Goal: Transaction & Acquisition: Obtain resource

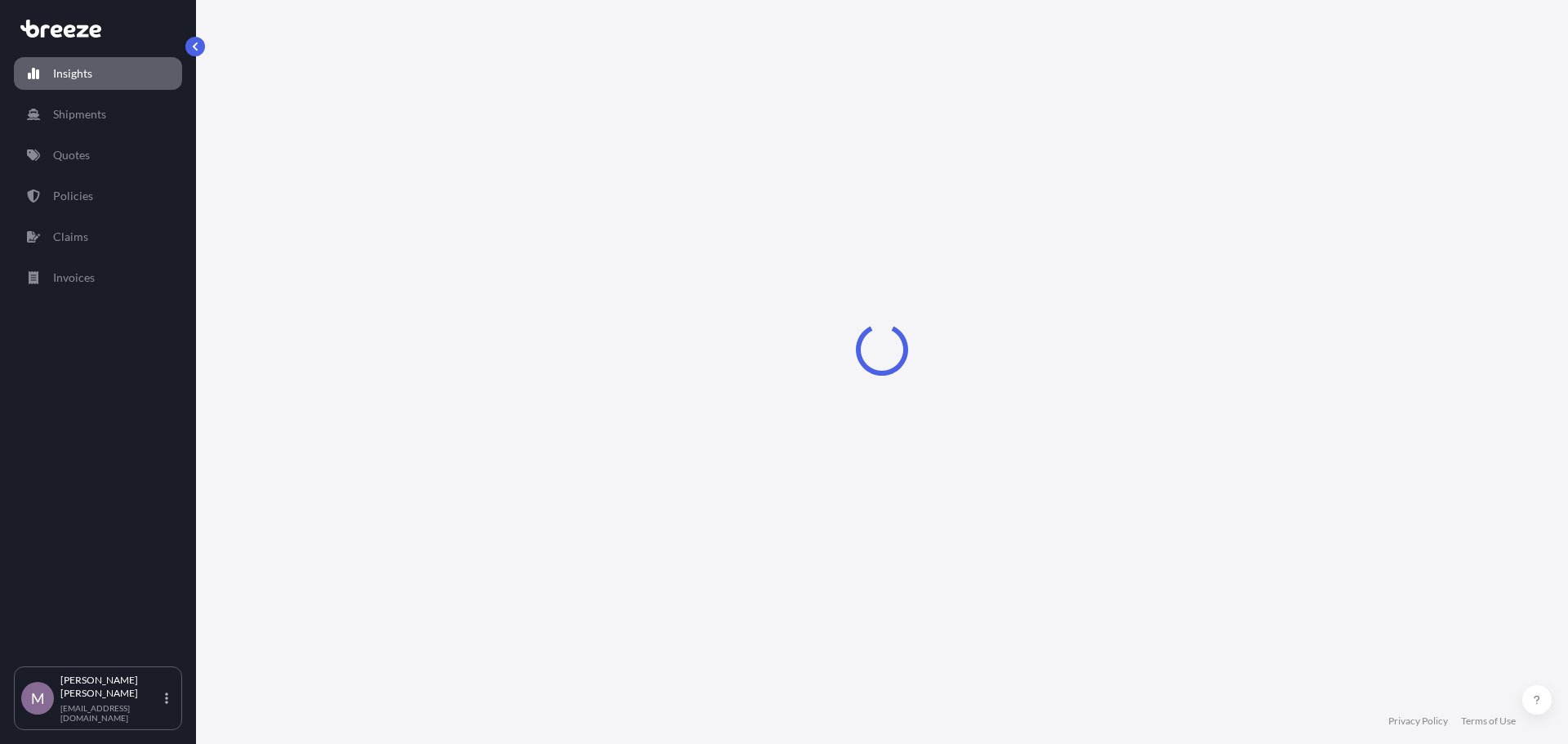
select select "2025"
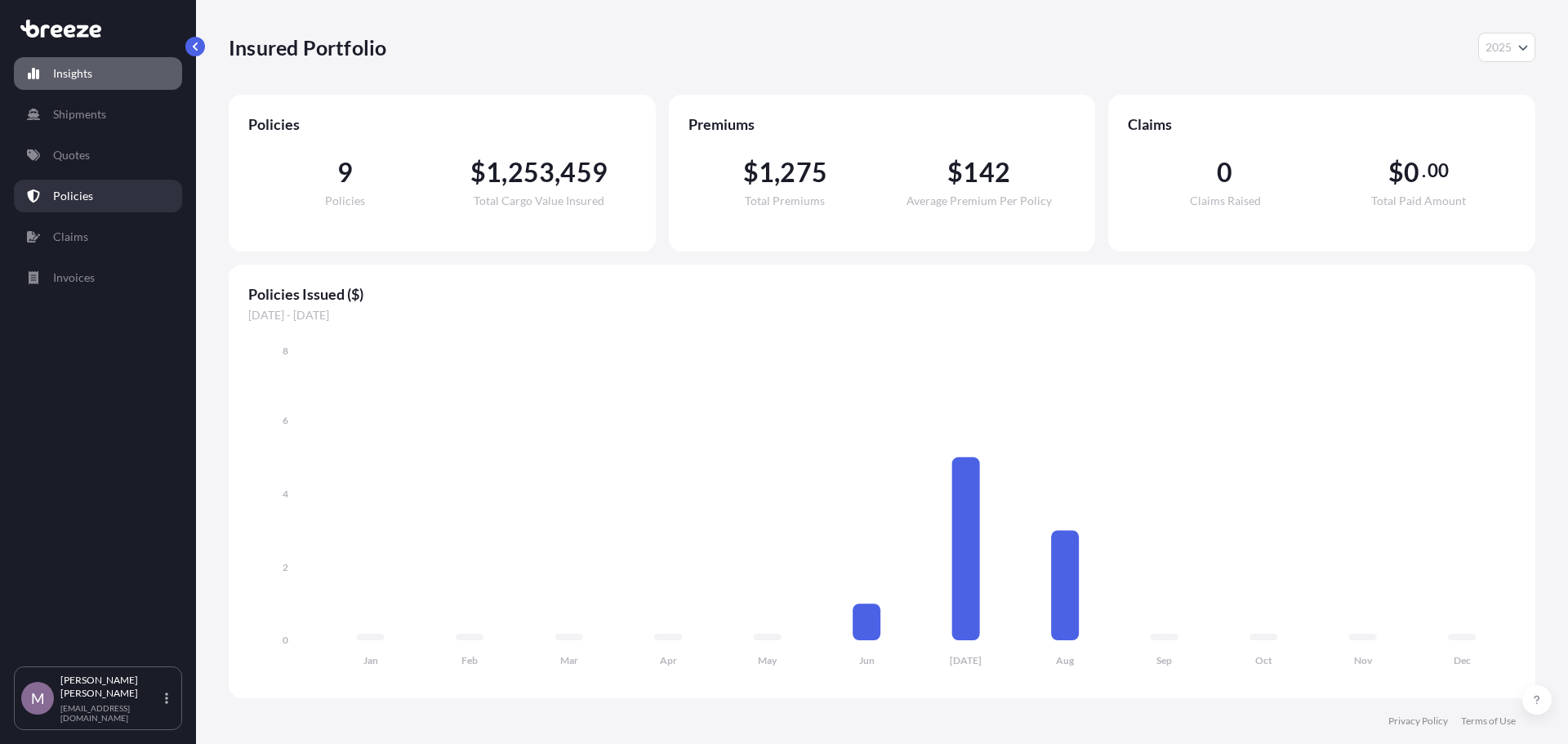
click at [80, 201] on p "Policies" at bounding box center [73, 196] width 40 height 16
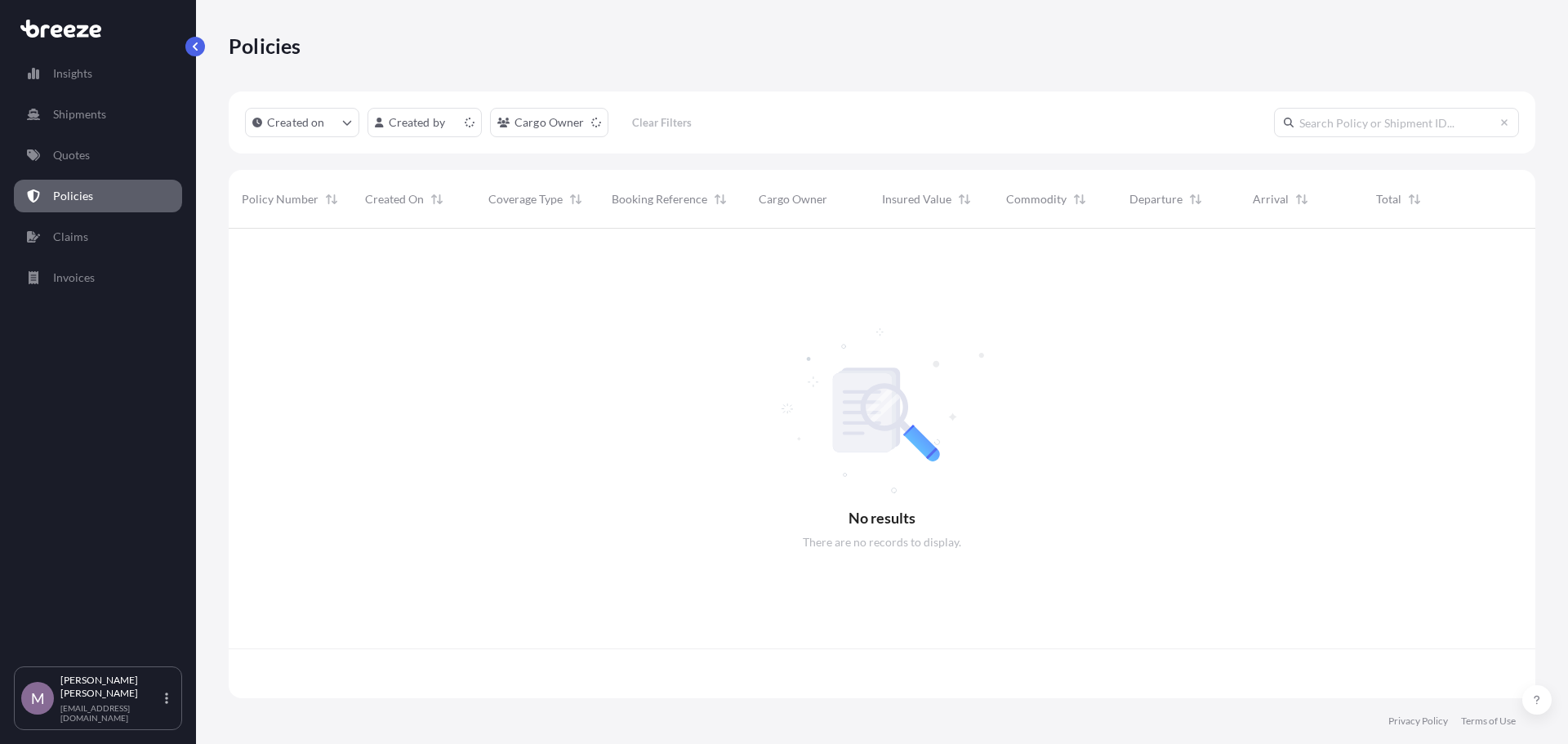
scroll to position [466, 1295]
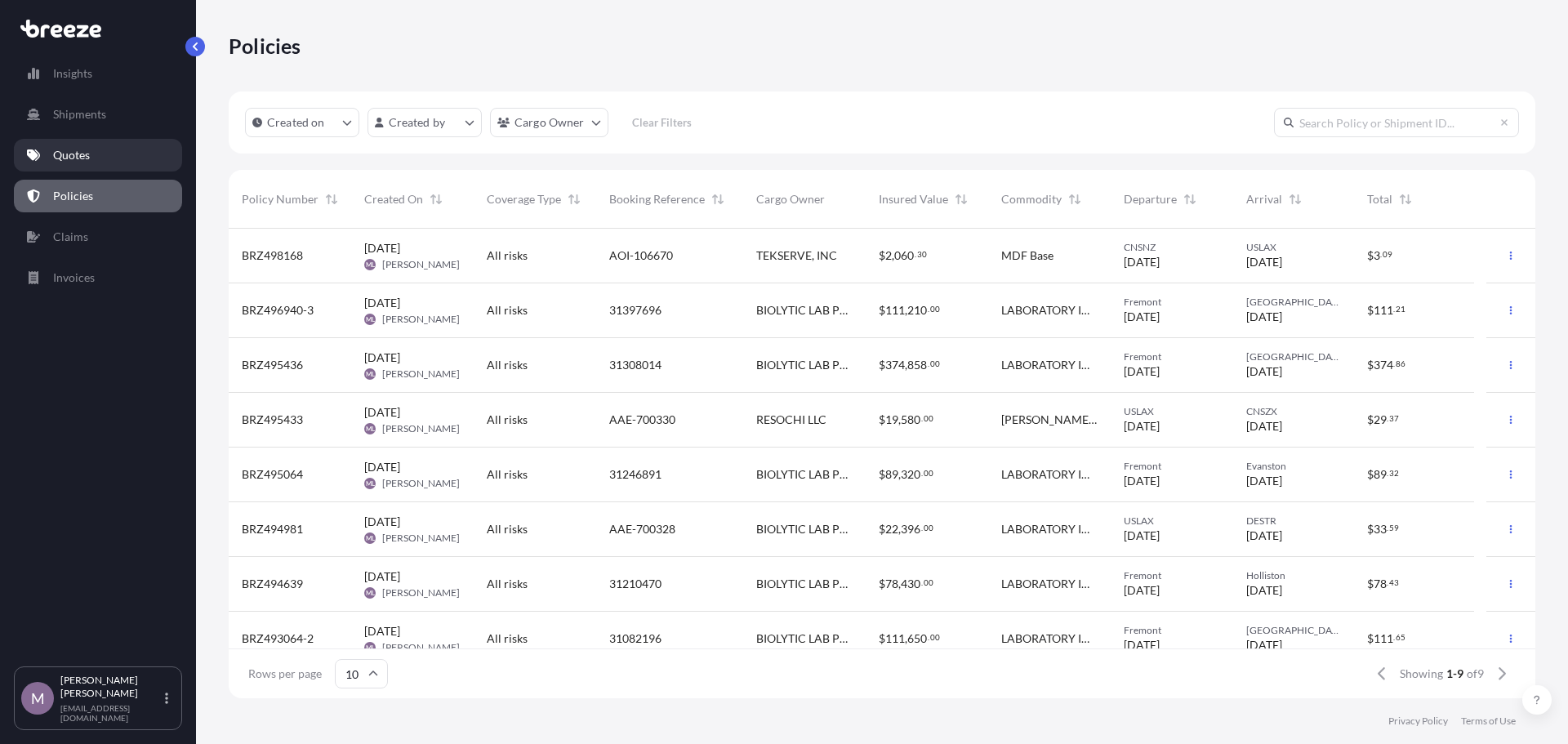
click at [106, 164] on link "Quotes" at bounding box center [97, 155] width 168 height 33
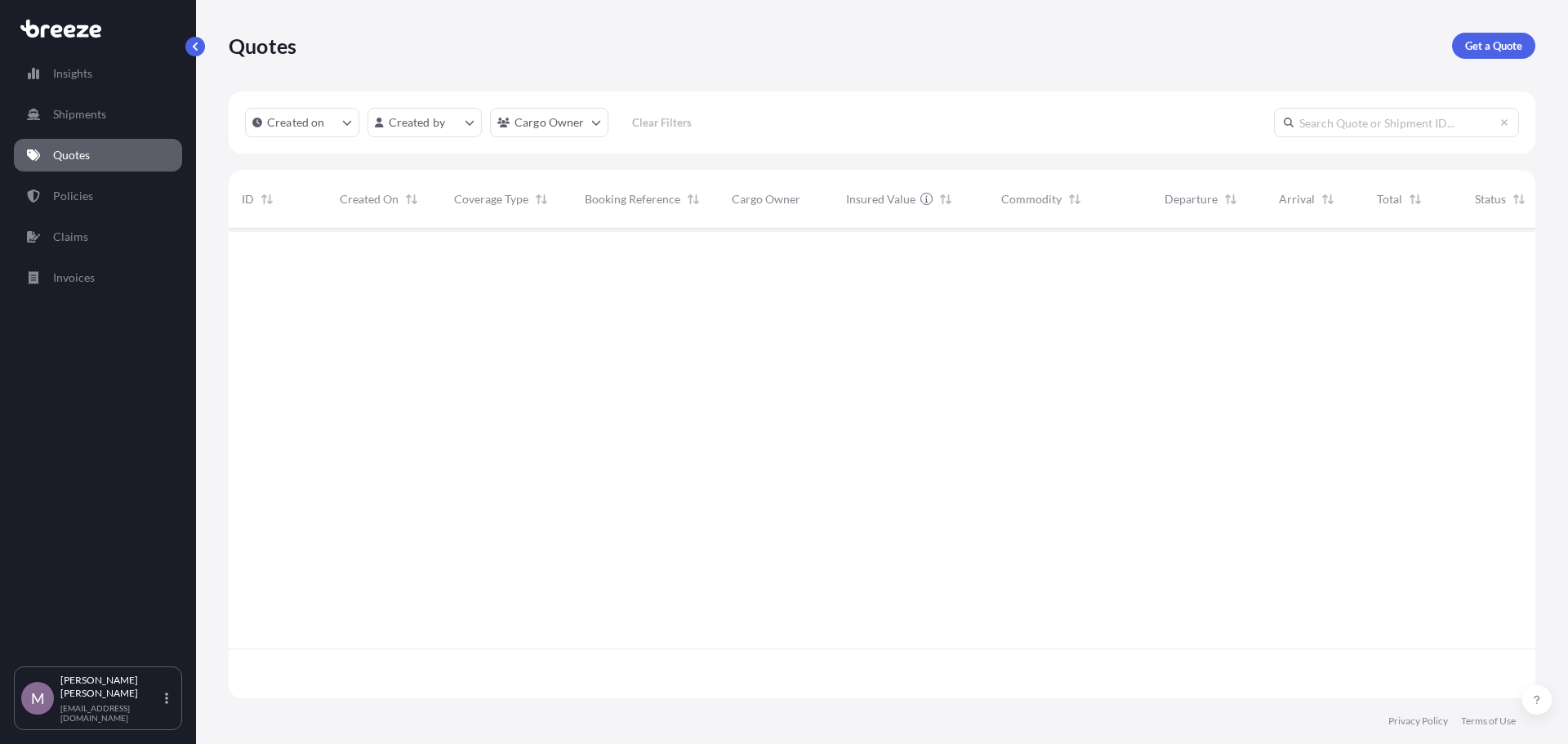
scroll to position [466, 1295]
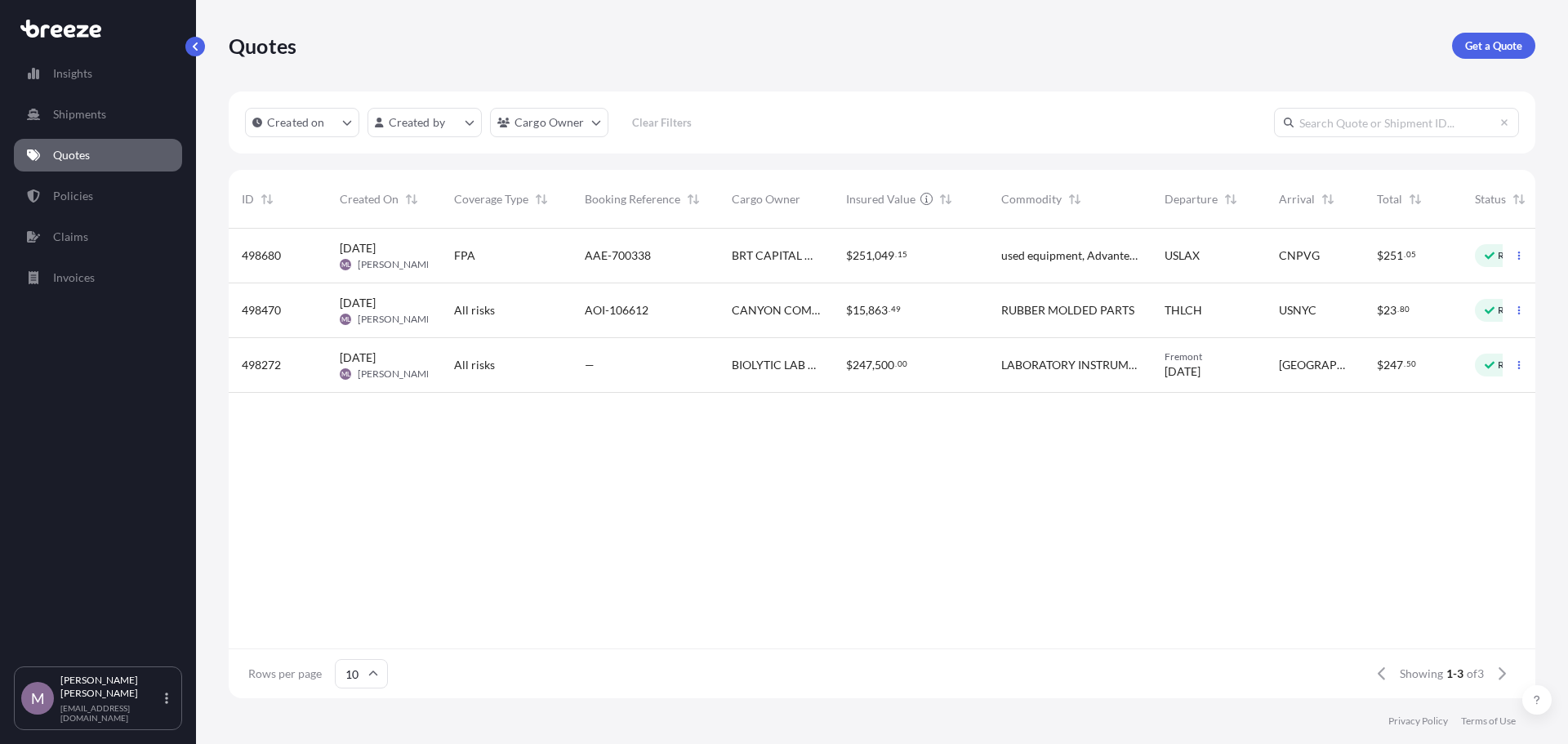
click at [475, 259] on div "FPA" at bounding box center [506, 255] width 104 height 16
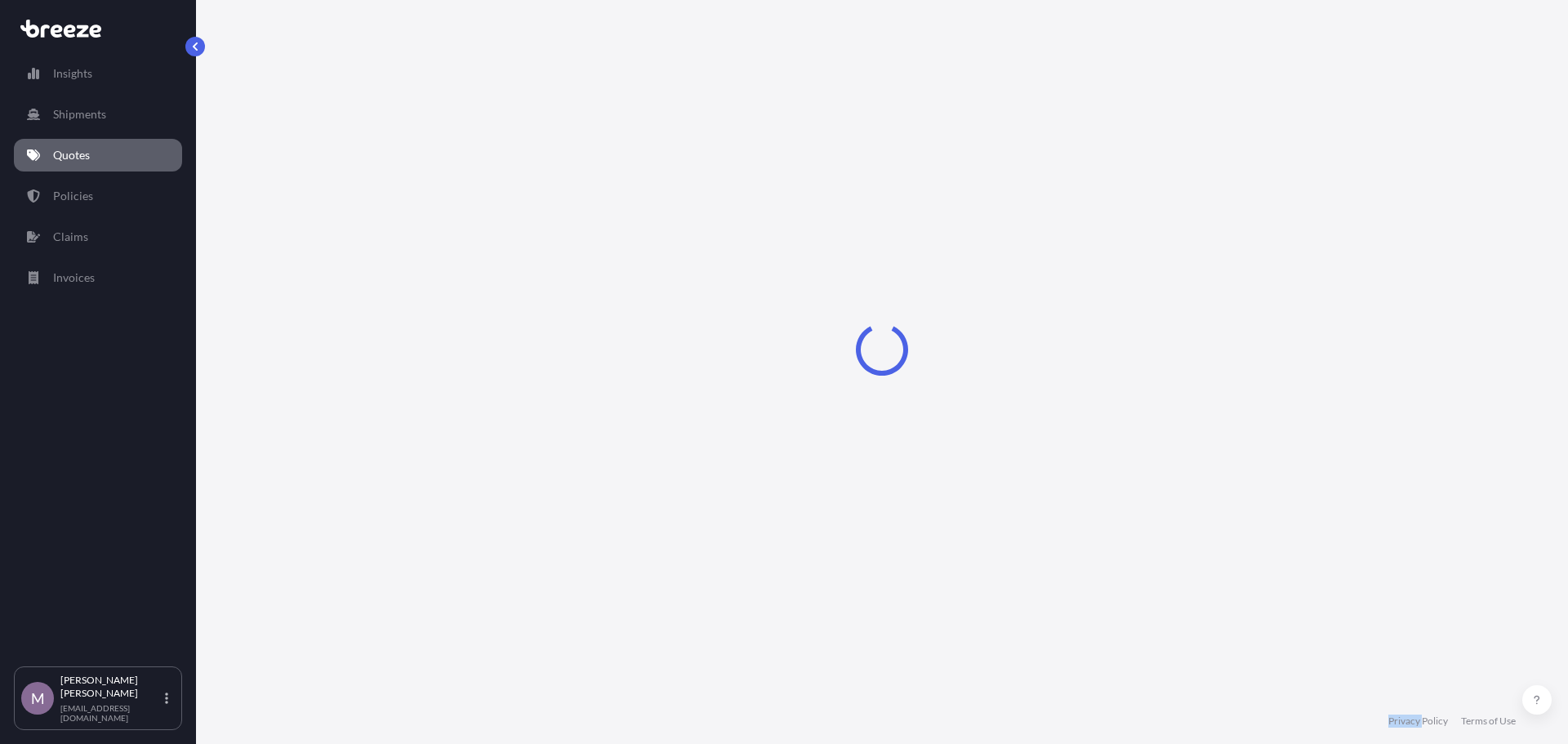
click at [475, 259] on div "Loading" at bounding box center [881, 349] width 1307 height 698
select select "Road"
select select "Air"
select select "Road"
select select "1"
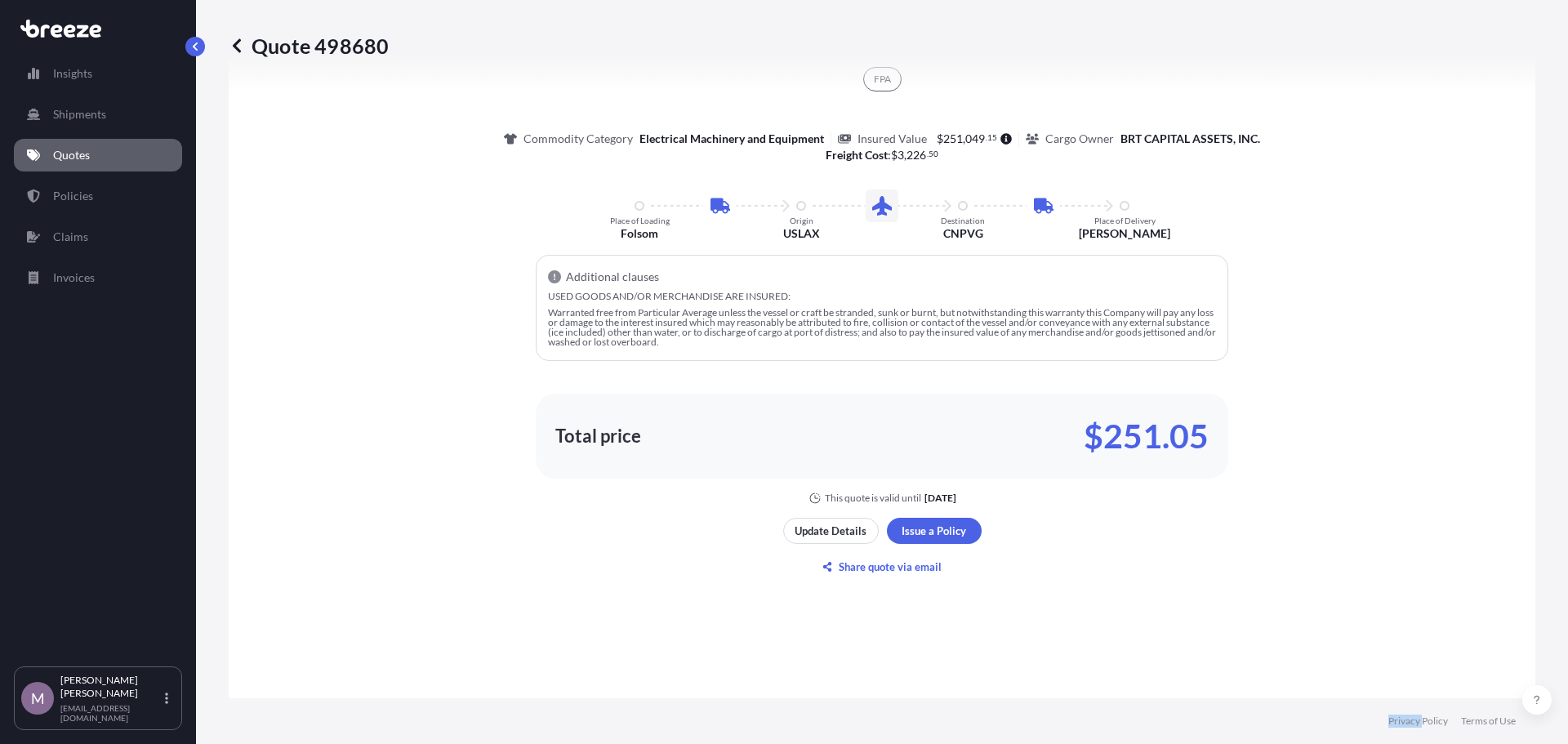
scroll to position [1061, 0]
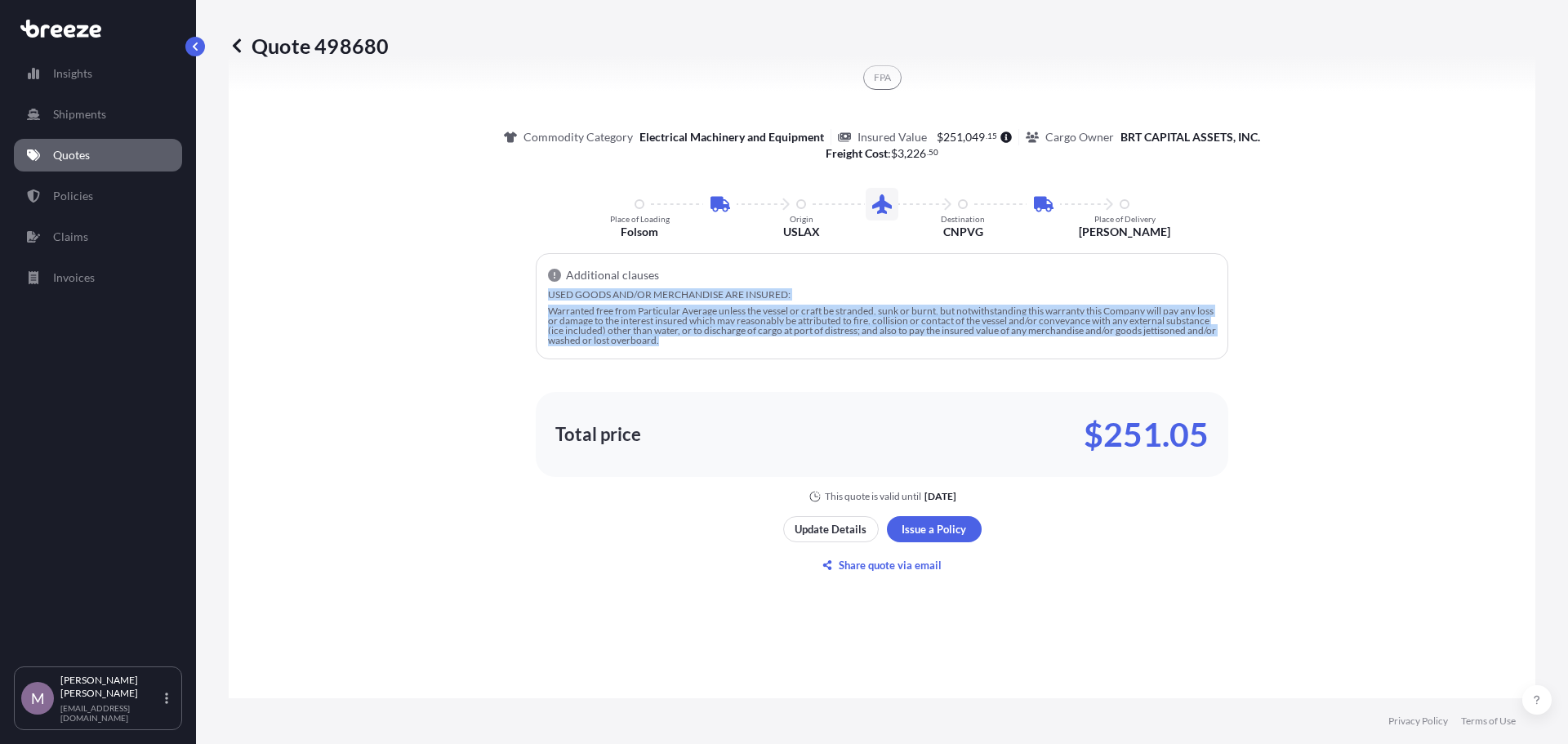
drag, startPoint x: 549, startPoint y: 295, endPoint x: 844, endPoint y: 342, distance: 298.7
click at [844, 342] on div "USED GOODS AND/OR MERCHANDISE ARE INSURED: Warranted free from Particular Avera…" at bounding box center [881, 318] width 668 height 56
click at [844, 342] on p "Warranted free from Particular Average unless the vessel or craft be stranded, …" at bounding box center [881, 325] width 668 height 39
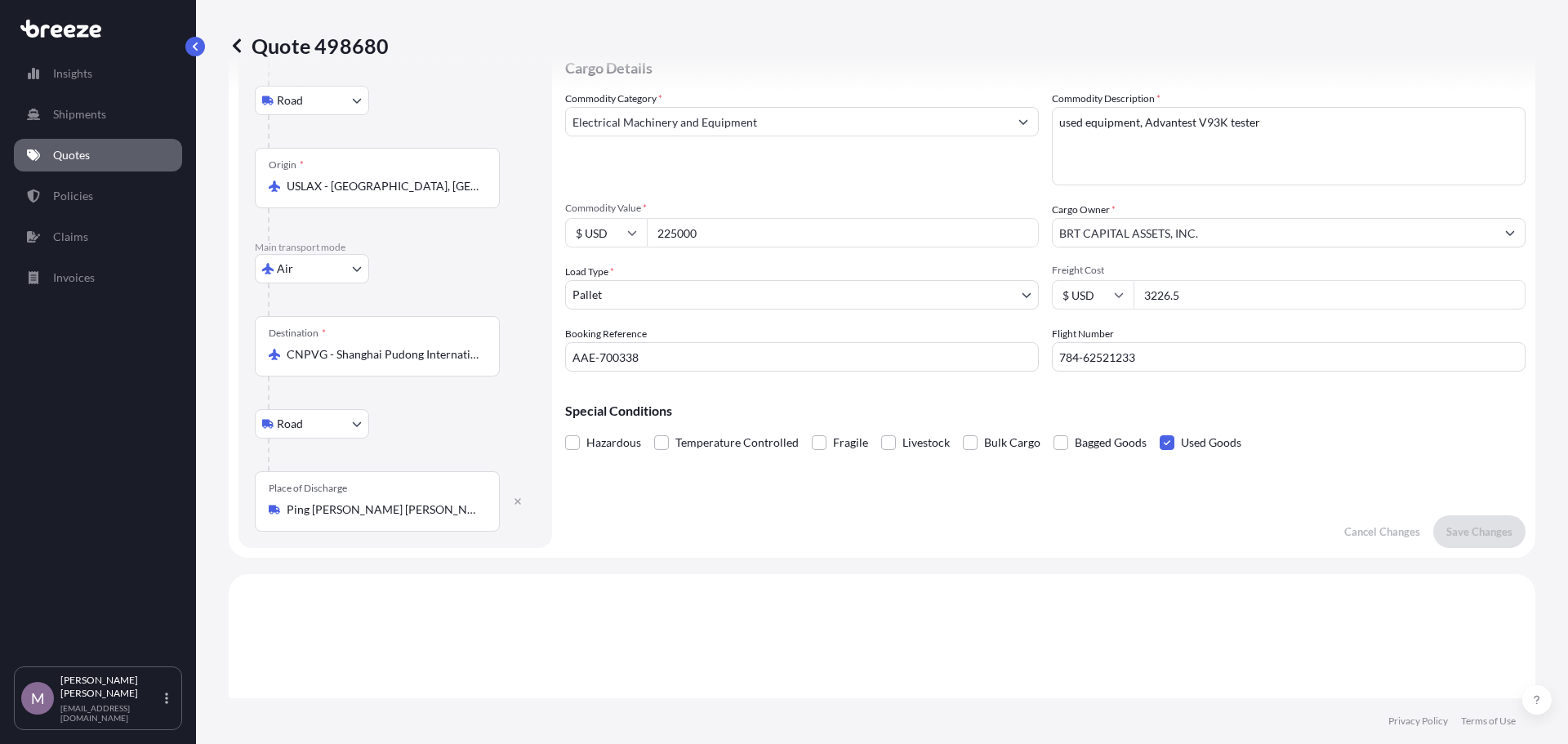
scroll to position [0, 0]
